Goal: Task Accomplishment & Management: Manage account settings

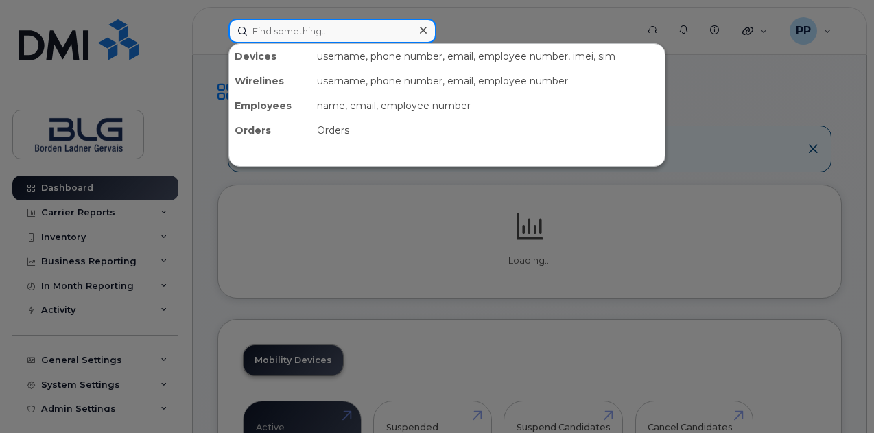
click at [336, 30] on input at bounding box center [332, 31] width 208 height 25
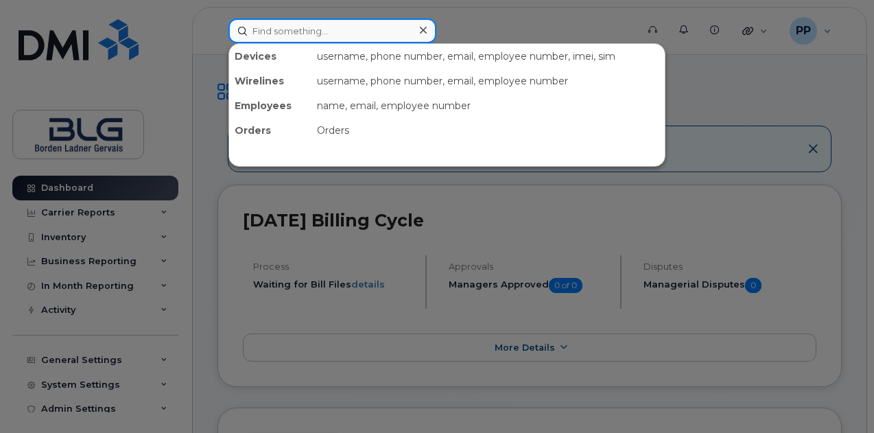
paste input "Erika Marianne Aguirre-Ped 2025-08-21 5:23 PM • hi parth. it's all good. we wer…"
type input "Erika Marianne Aguirre-Ped 2025-08-21 5:23 PM • hi parth. it's all good. we wer…"
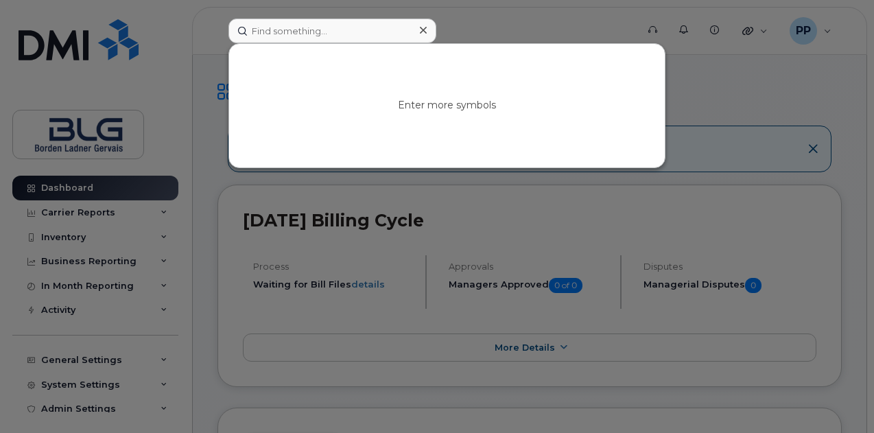
click at [182, 117] on div at bounding box center [437, 216] width 874 height 433
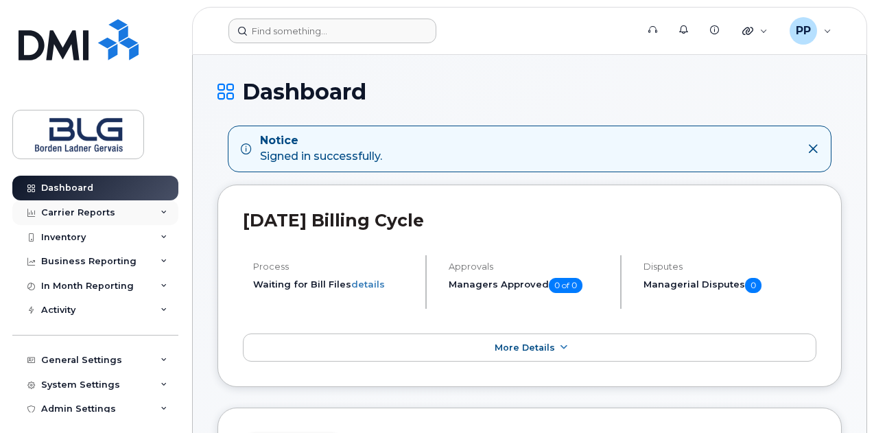
click at [89, 211] on div "Carrier Reports" at bounding box center [78, 212] width 74 height 11
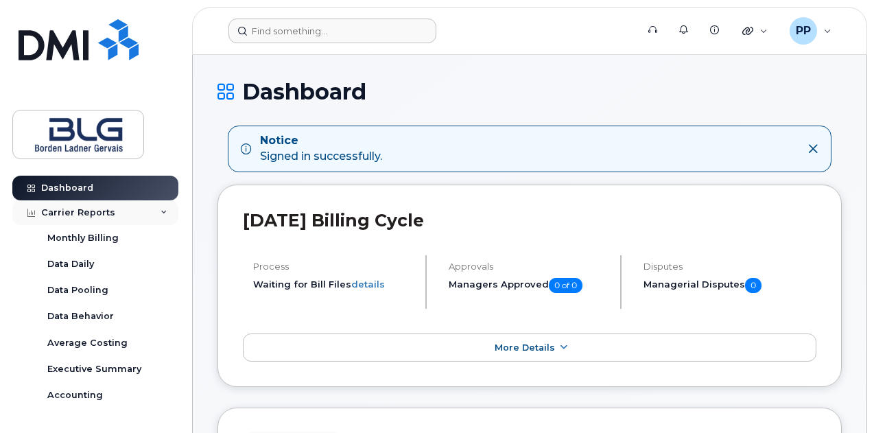
click at [145, 205] on div "Carrier Reports" at bounding box center [95, 212] width 166 height 25
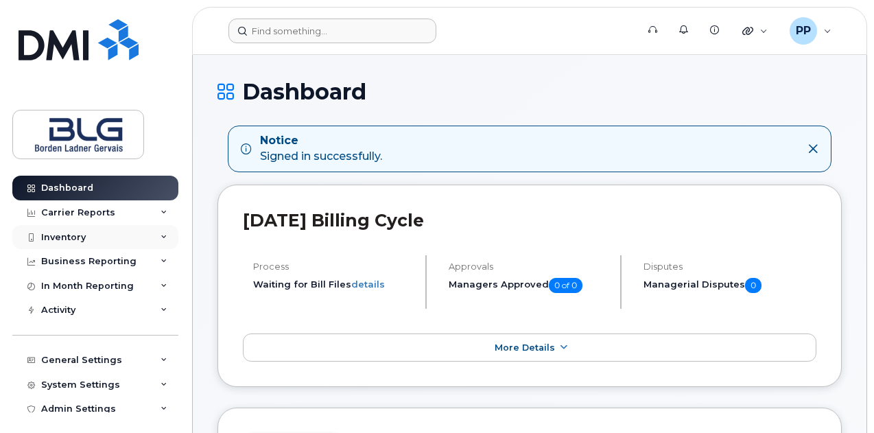
click at [145, 248] on div "Inventory" at bounding box center [95, 237] width 166 height 25
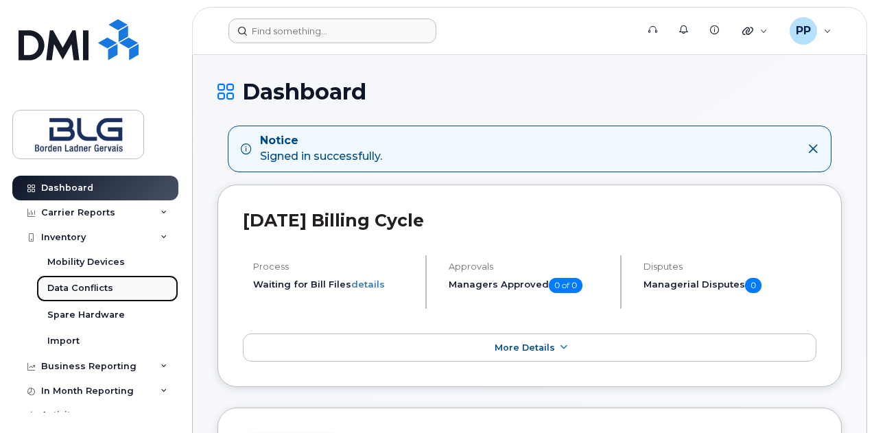
click at [125, 294] on link "Data Conflicts" at bounding box center [107, 288] width 142 height 26
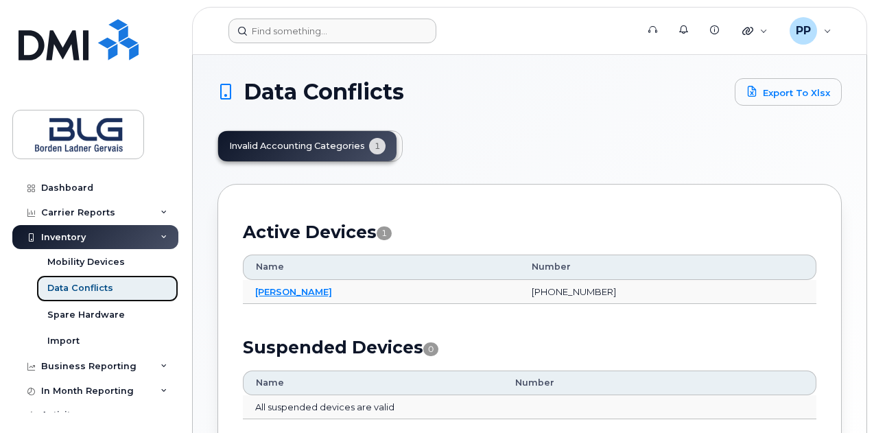
scroll to position [103, 0]
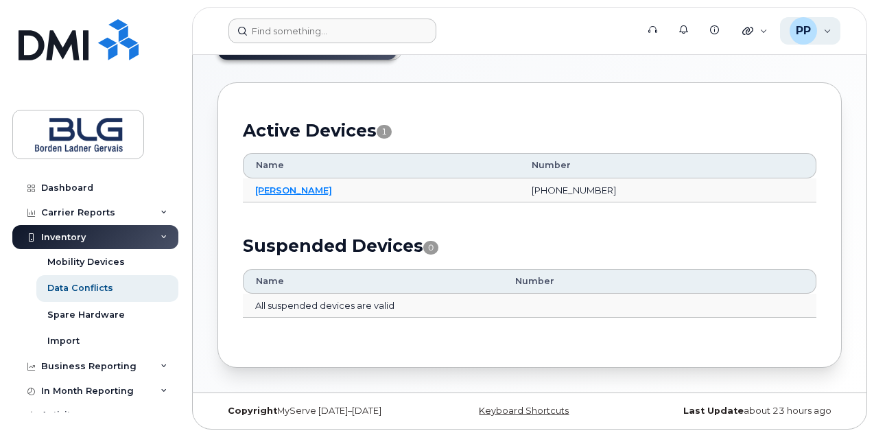
click at [801, 27] on span "PP" at bounding box center [803, 31] width 15 height 16
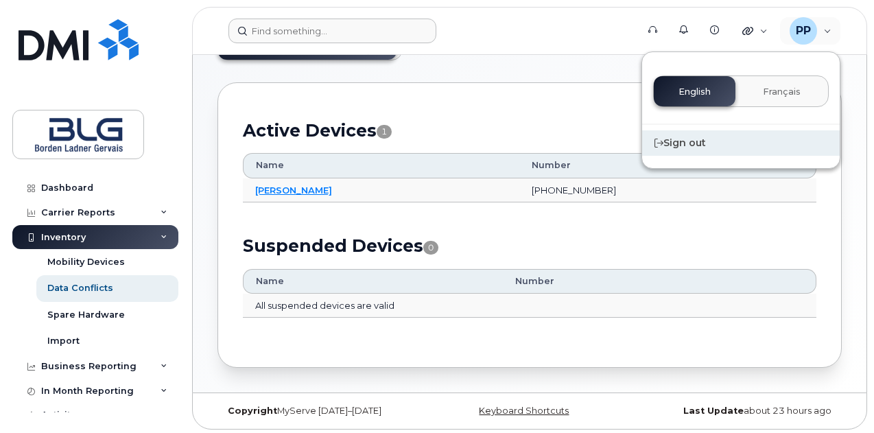
click at [707, 139] on div "Sign out" at bounding box center [741, 142] width 198 height 25
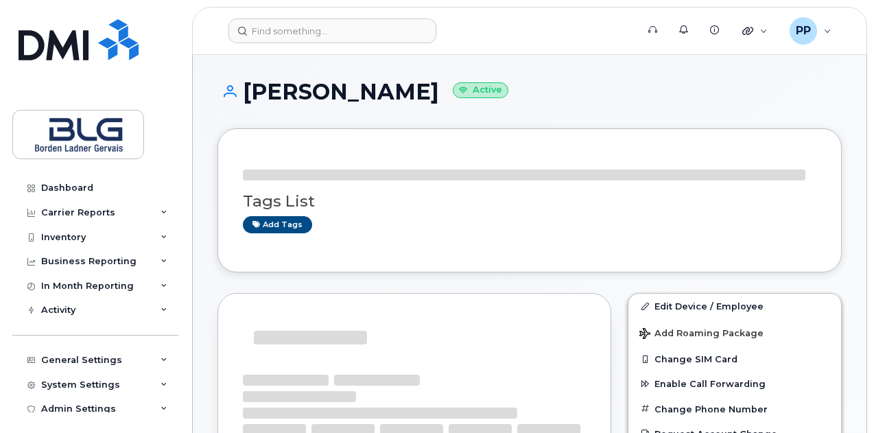
click at [355, 98] on h1 "Daniel Dicaire Active" at bounding box center [530, 92] width 624 height 24
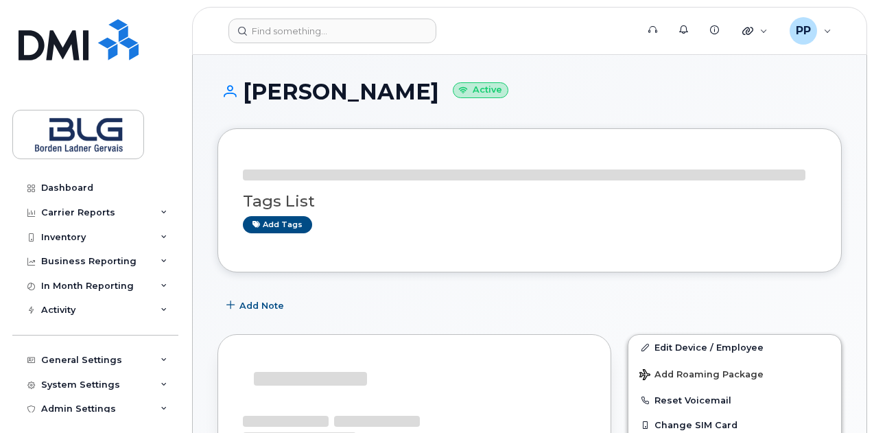
copy h1 "Dicaire"
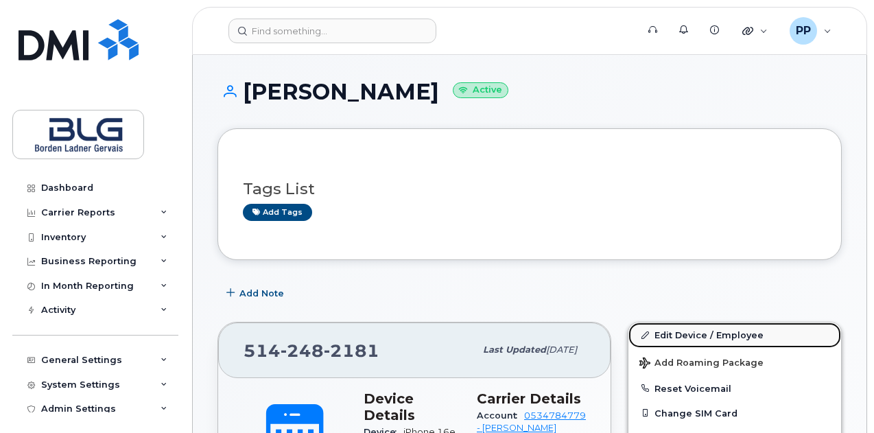
drag, startPoint x: 714, startPoint y: 330, endPoint x: 703, endPoint y: 331, distance: 11.0
click at [714, 330] on link "Edit Device / Employee" at bounding box center [735, 334] width 213 height 25
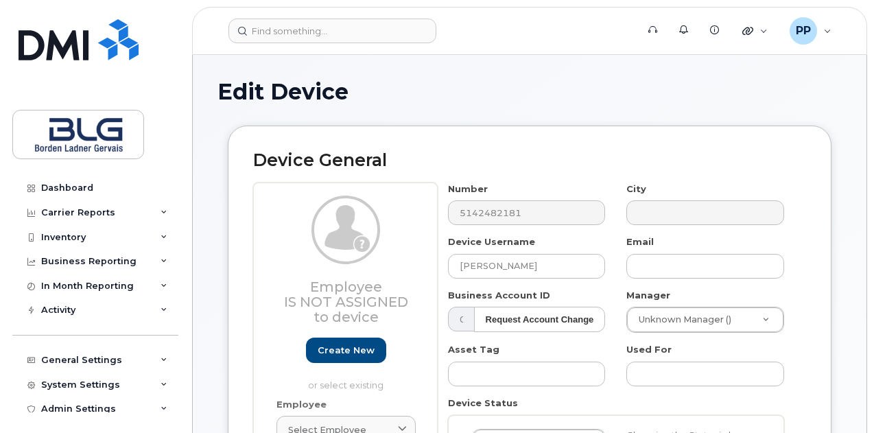
select select "4304148"
select select "4304149"
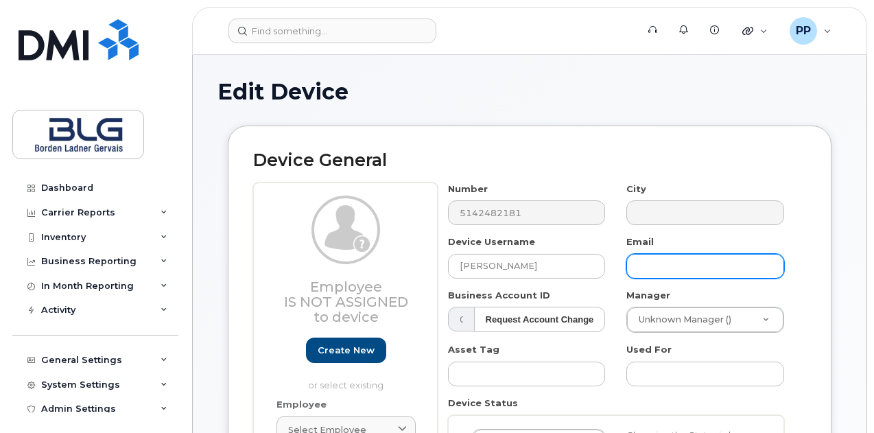
drag, startPoint x: 0, startPoint y: 0, endPoint x: 716, endPoint y: 267, distance: 764.5
click at [716, 267] on input "text" at bounding box center [705, 266] width 158 height 25
paste input "[EMAIL_ADDRESS][DOMAIN_NAME]"
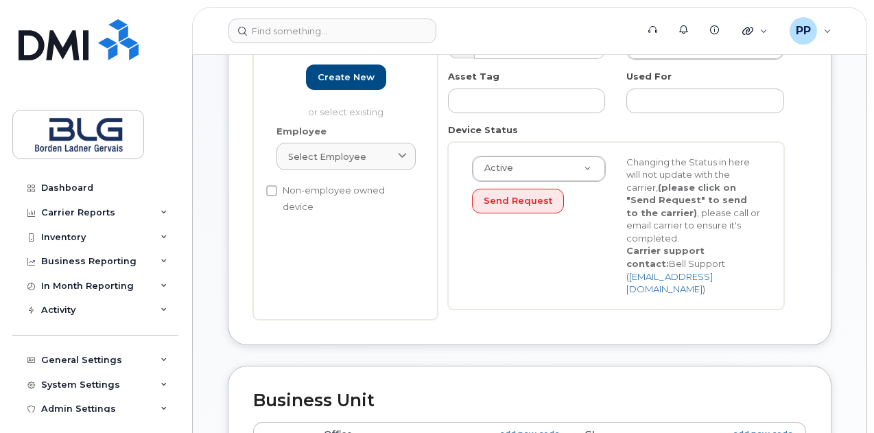
scroll to position [343, 0]
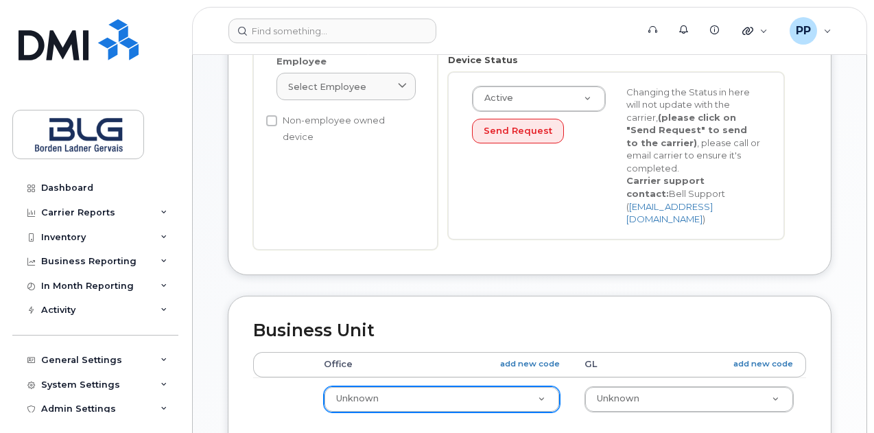
type input "[EMAIL_ADDRESS][DOMAIN_NAME]"
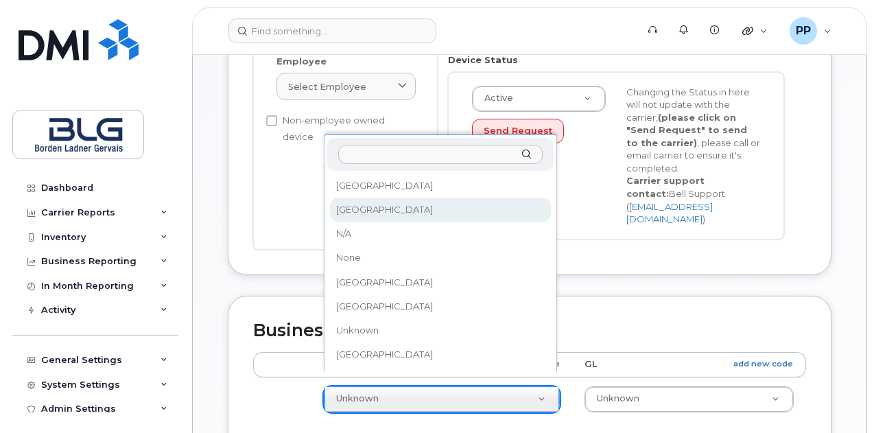
select select "4304156"
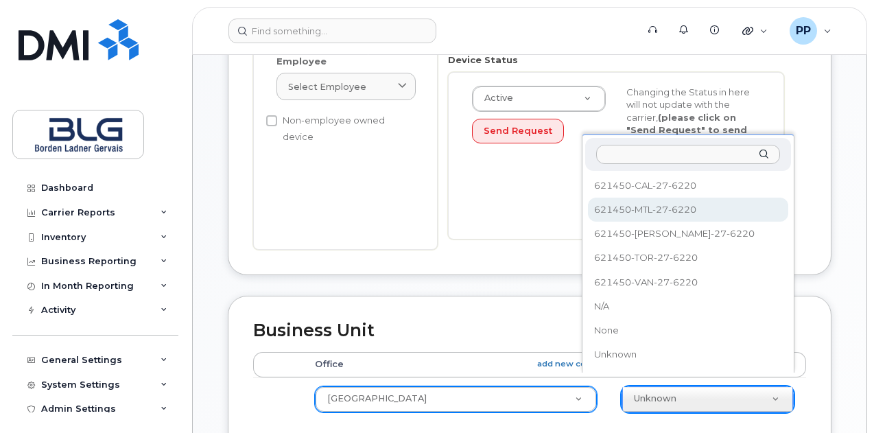
select select "4304162"
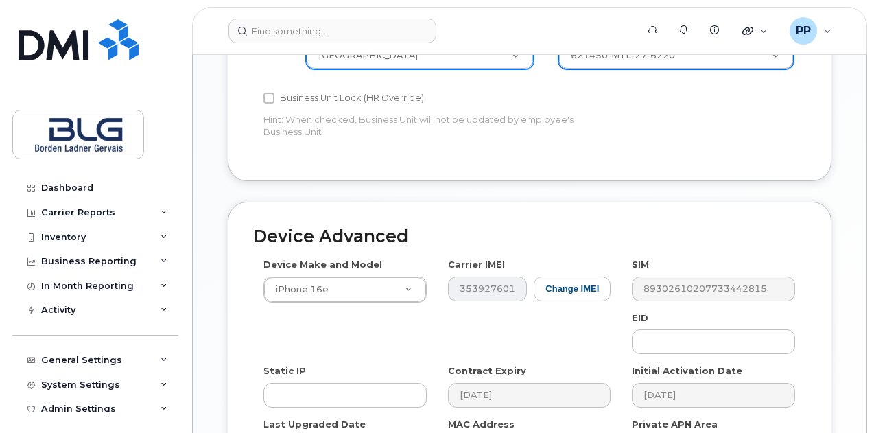
scroll to position [847, 0]
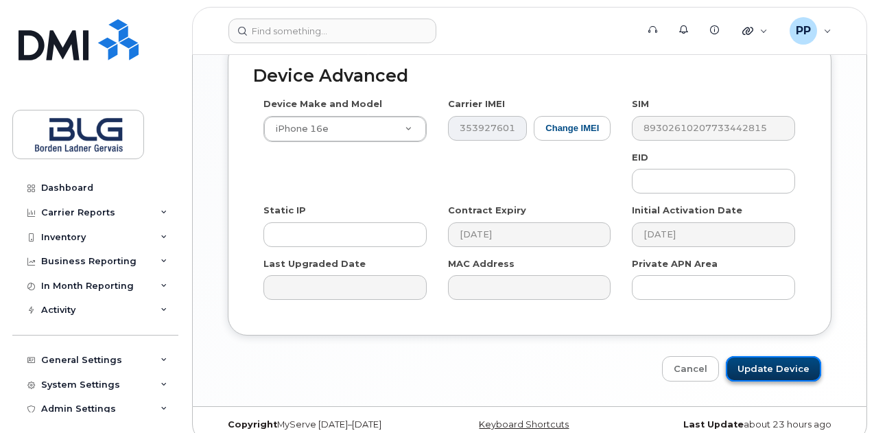
click at [758, 356] on input "Update Device" at bounding box center [773, 368] width 95 height 25
type input "Saving..."
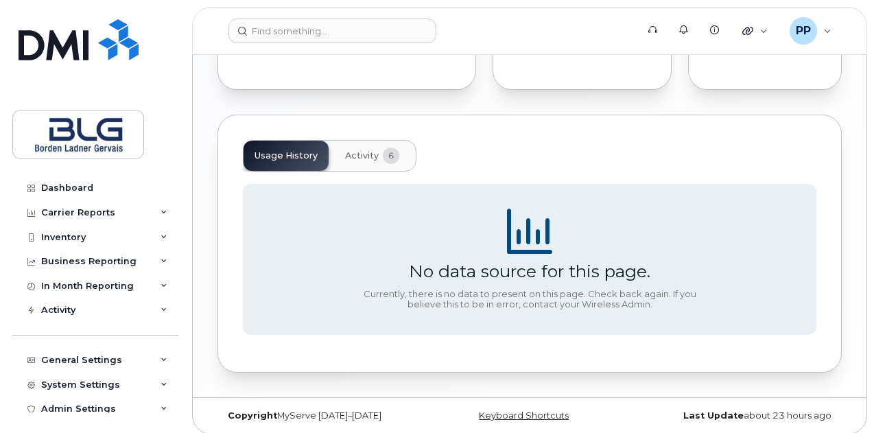
scroll to position [1039, 0]
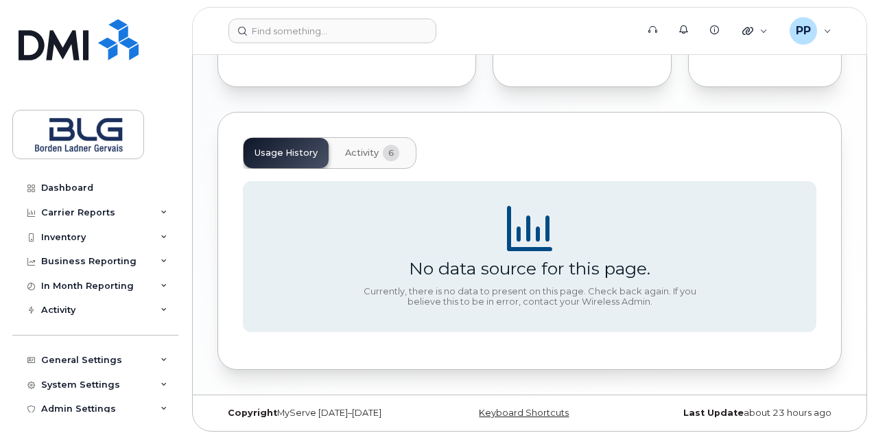
click at [371, 148] on span "Activity" at bounding box center [362, 153] width 34 height 11
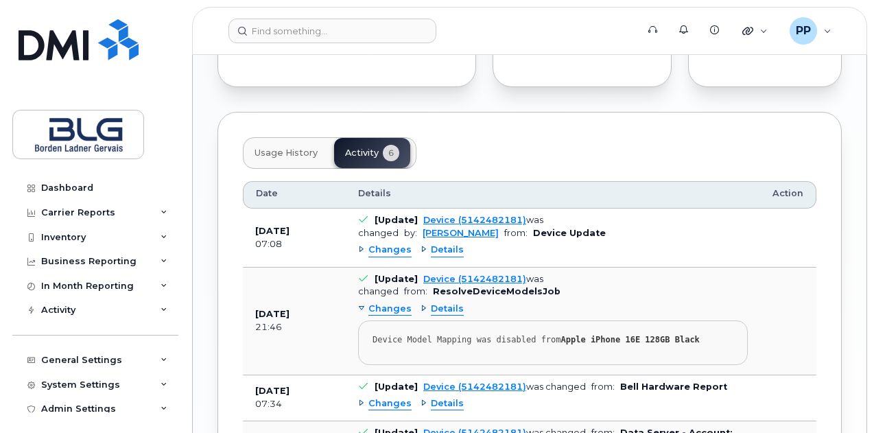
drag, startPoint x: 272, startPoint y: 150, endPoint x: 253, endPoint y: 191, distance: 45.1
click at [253, 191] on div "Usage History Activity 6 Date Details Action [DATE] 07:08 [Update] Device (5142…" at bounding box center [530, 415] width 624 height 607
click at [499, 228] on link "[PERSON_NAME]" at bounding box center [461, 233] width 76 height 10
click at [482, 148] on div "Usage History Activity 6" at bounding box center [530, 153] width 574 height 32
click at [263, 148] on span "Usage History" at bounding box center [286, 153] width 63 height 11
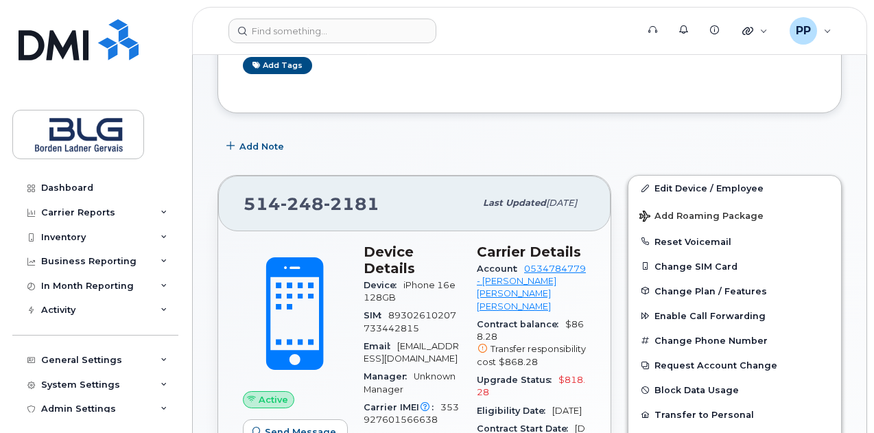
scroll to position [0, 0]
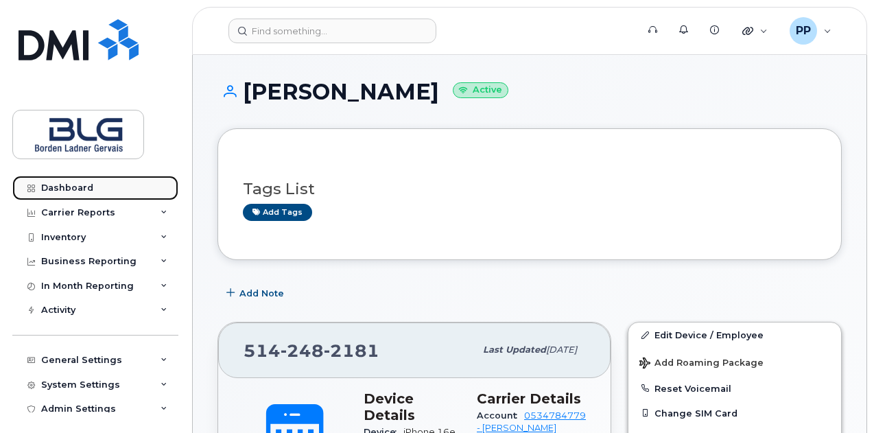
click at [88, 187] on div "Dashboard" at bounding box center [67, 188] width 52 height 11
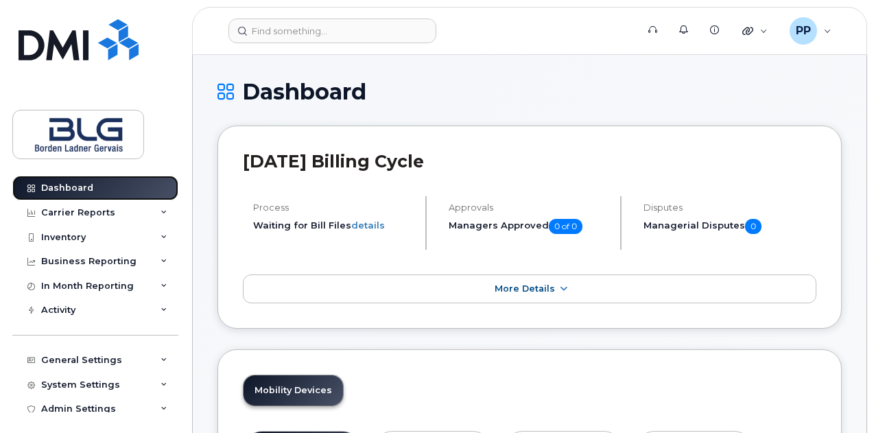
click at [62, 183] on div "Dashboard" at bounding box center [67, 188] width 52 height 11
